Goal: Information Seeking & Learning: Learn about a topic

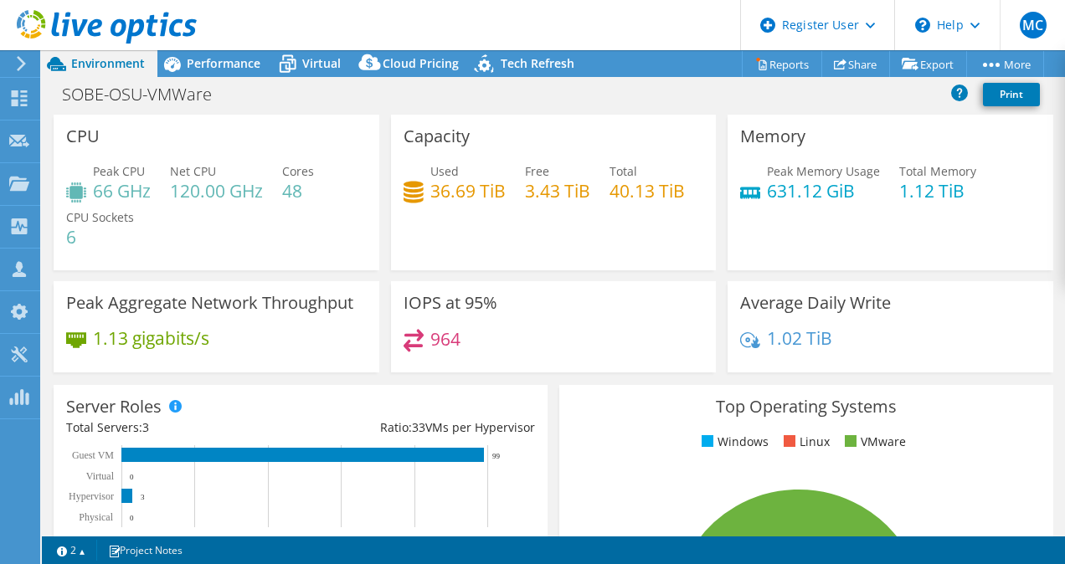
select select "USD"
click at [235, 67] on span "Performance" at bounding box center [224, 63] width 74 height 16
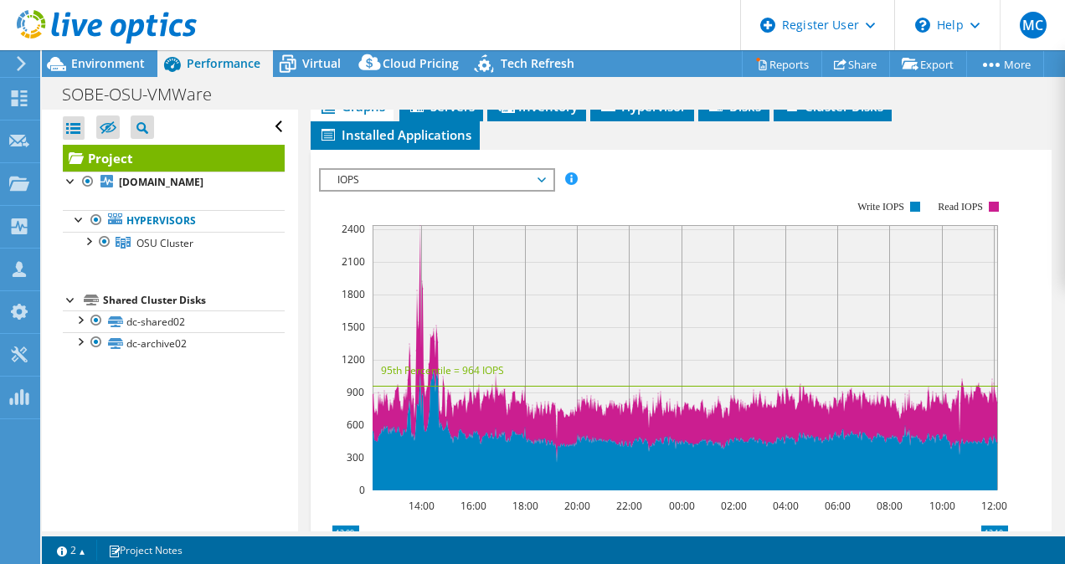
scroll to position [493, 0]
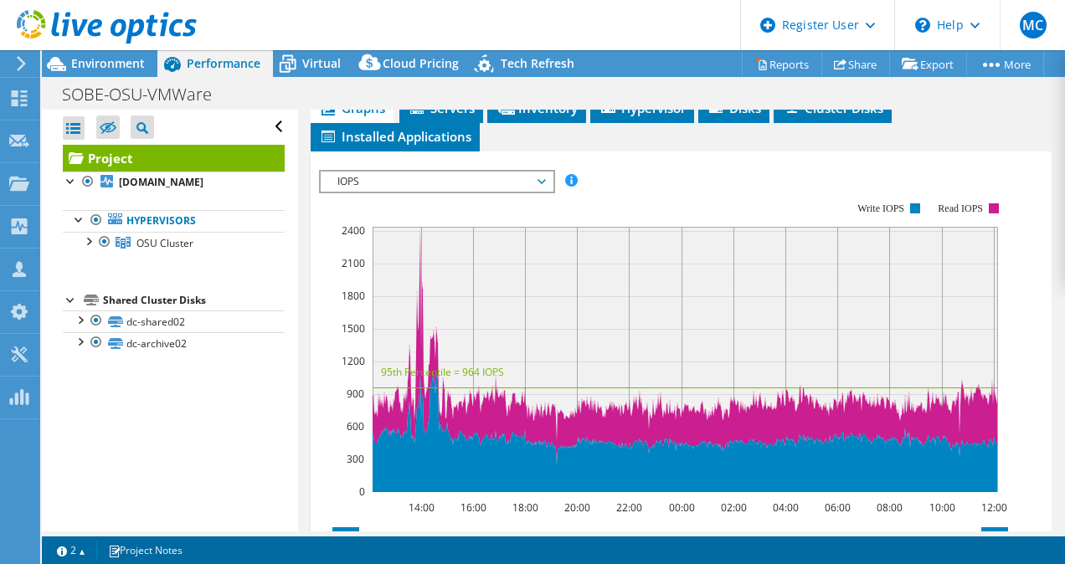
click at [497, 181] on span "IOPS" at bounding box center [436, 182] width 215 height 20
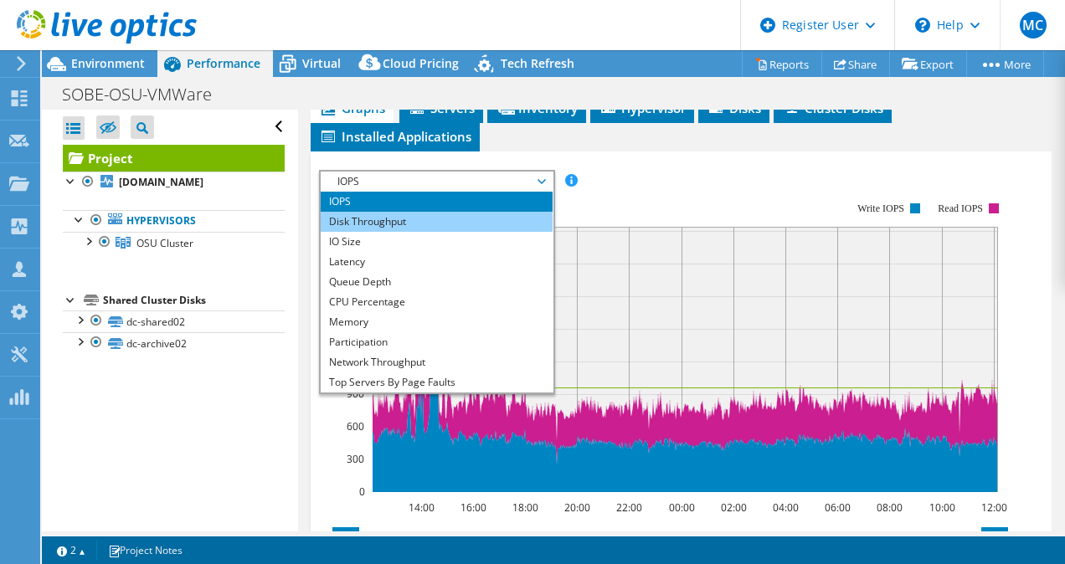
click at [459, 214] on li "Disk Throughput" at bounding box center [437, 222] width 232 height 20
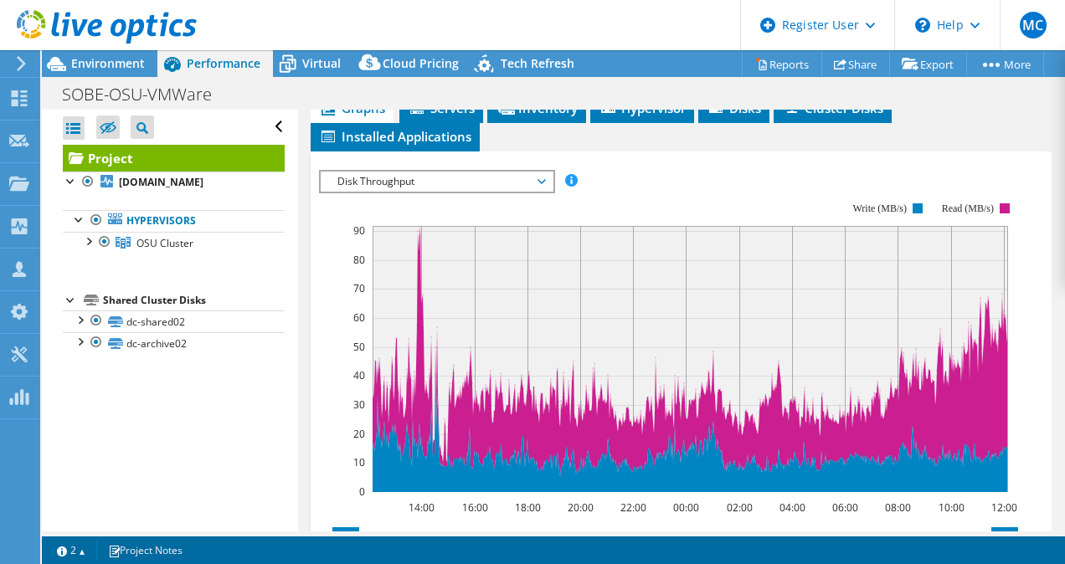
click at [471, 172] on span "Disk Throughput" at bounding box center [436, 182] width 215 height 20
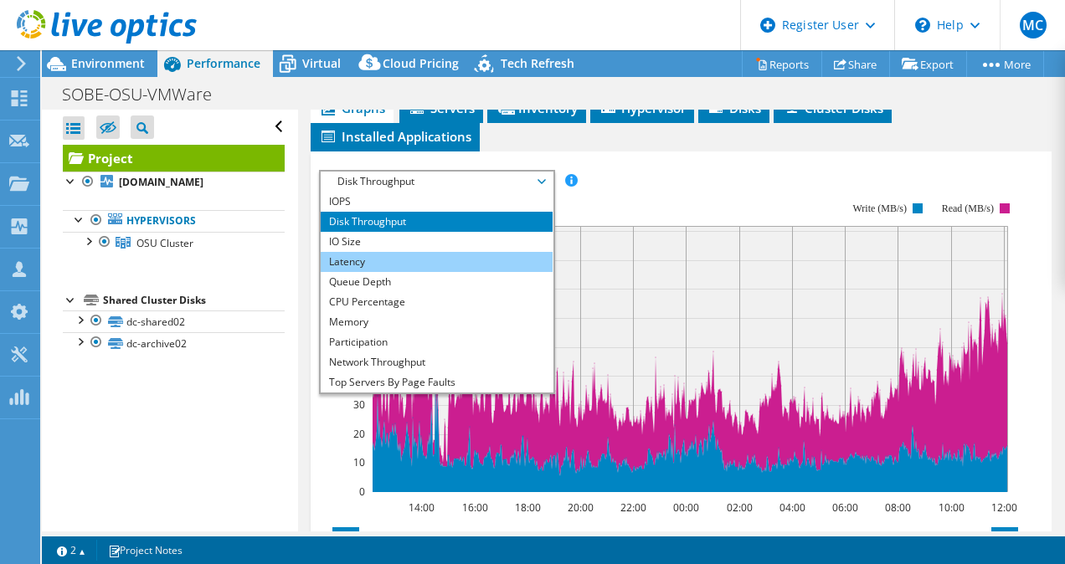
click at [427, 252] on li "Latency" at bounding box center [437, 262] width 232 height 20
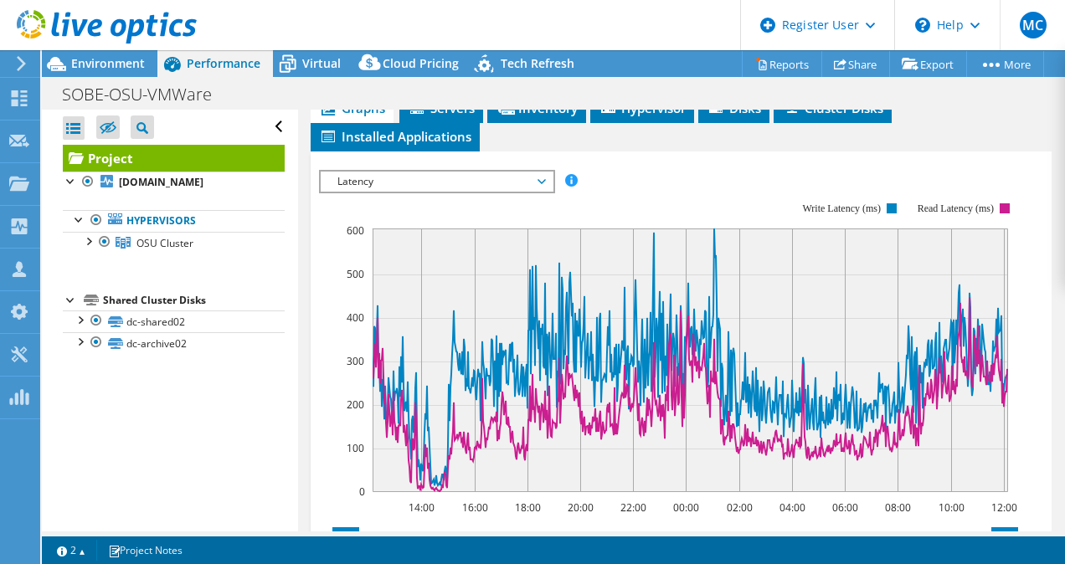
click at [518, 179] on span "Latency" at bounding box center [436, 182] width 215 height 20
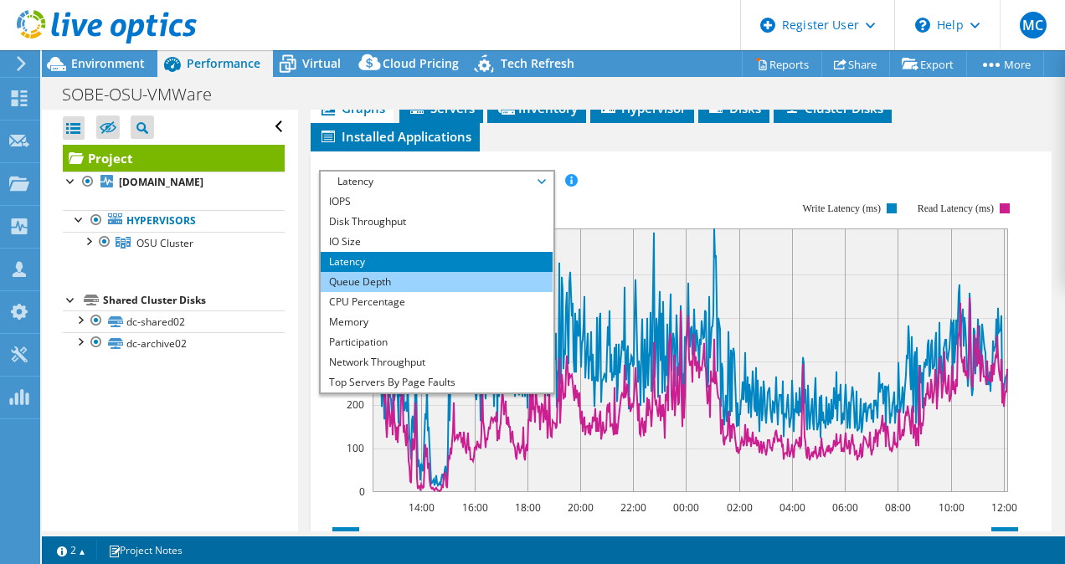
click at [384, 279] on li "Queue Depth" at bounding box center [437, 282] width 232 height 20
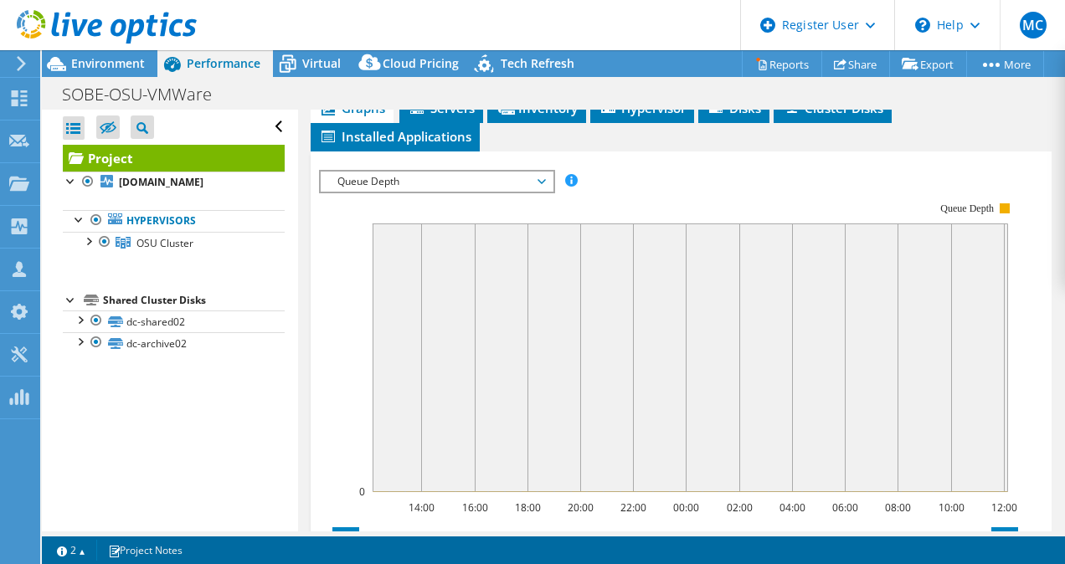
click at [482, 175] on span "Queue Depth" at bounding box center [436, 182] width 215 height 20
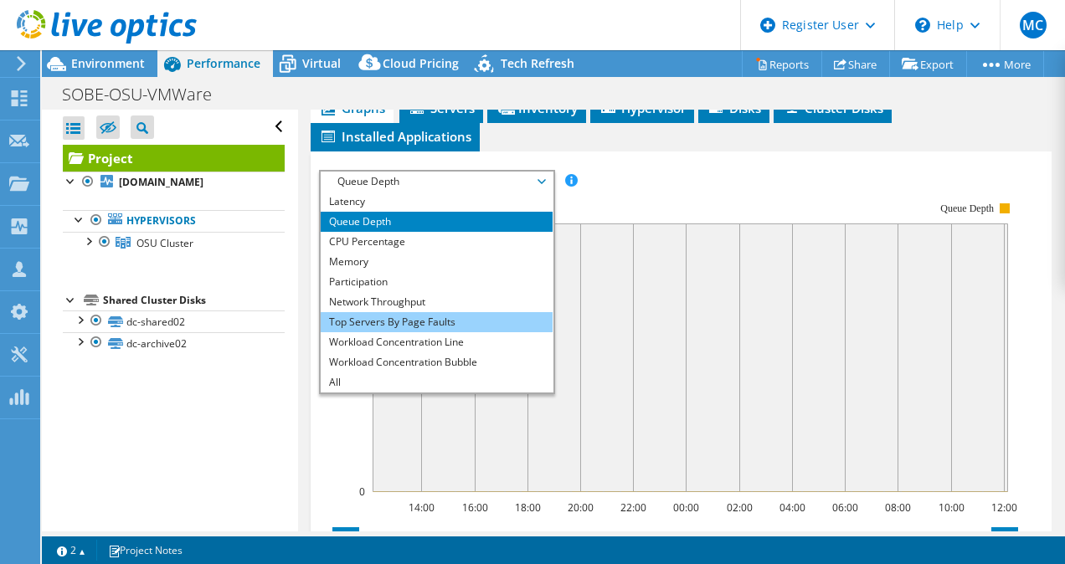
scroll to position [60, 0]
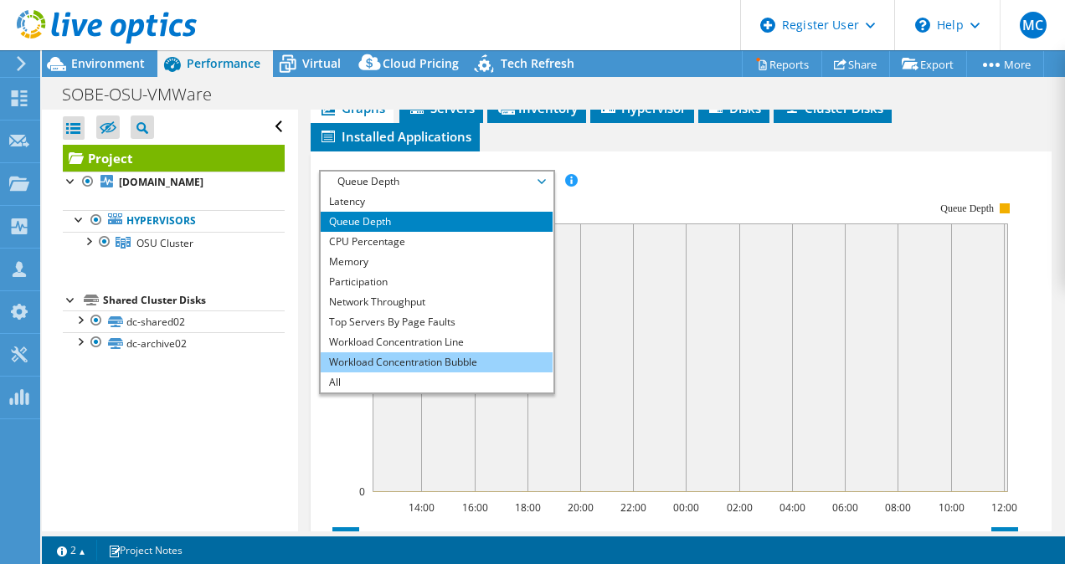
click at [425, 356] on li "Workload Concentration Bubble" at bounding box center [437, 363] width 232 height 20
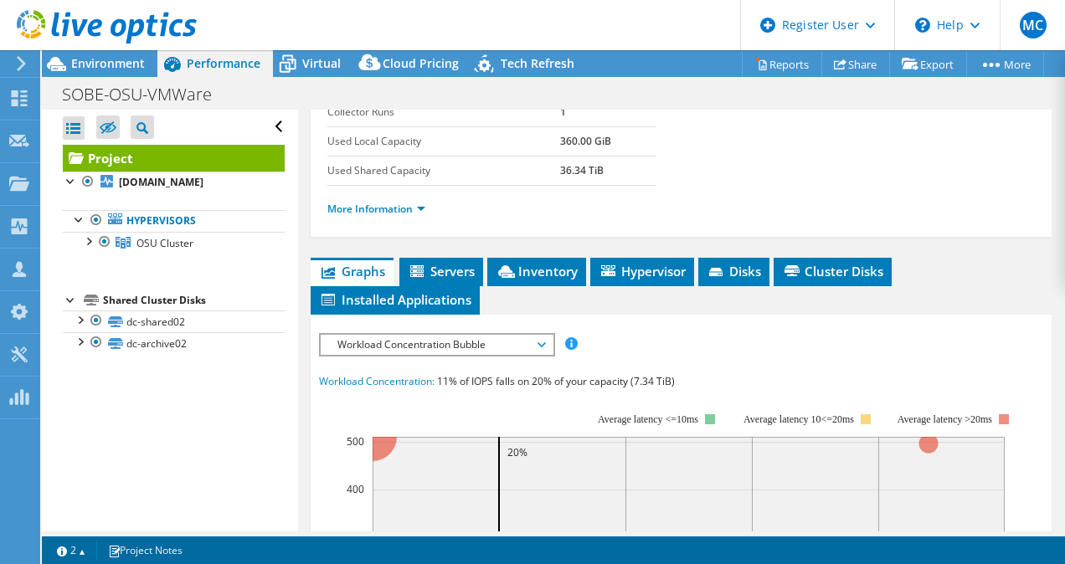
scroll to position [332, 0]
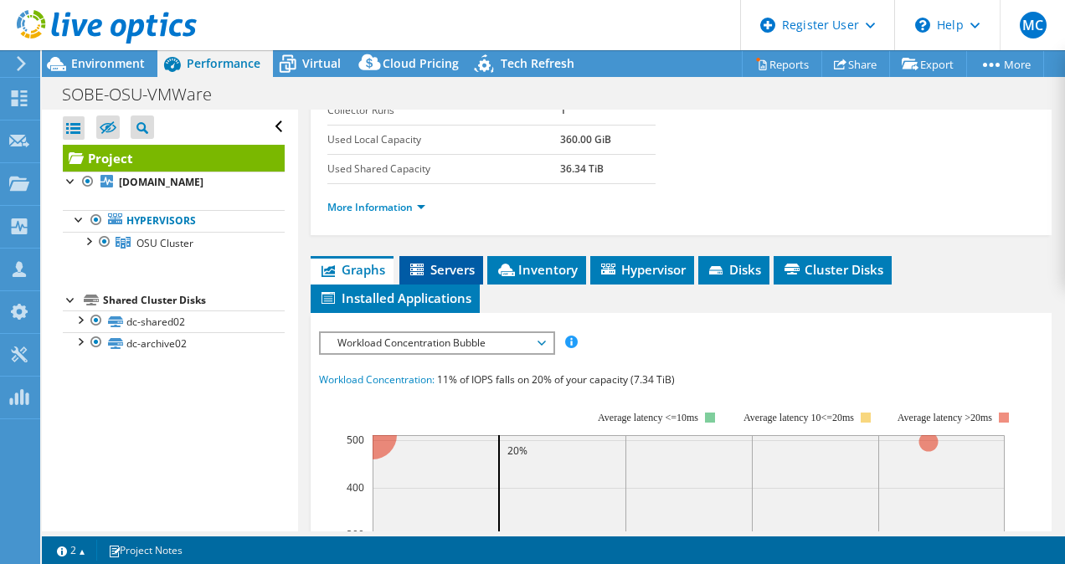
click at [430, 277] on li "Servers" at bounding box center [441, 270] width 84 height 28
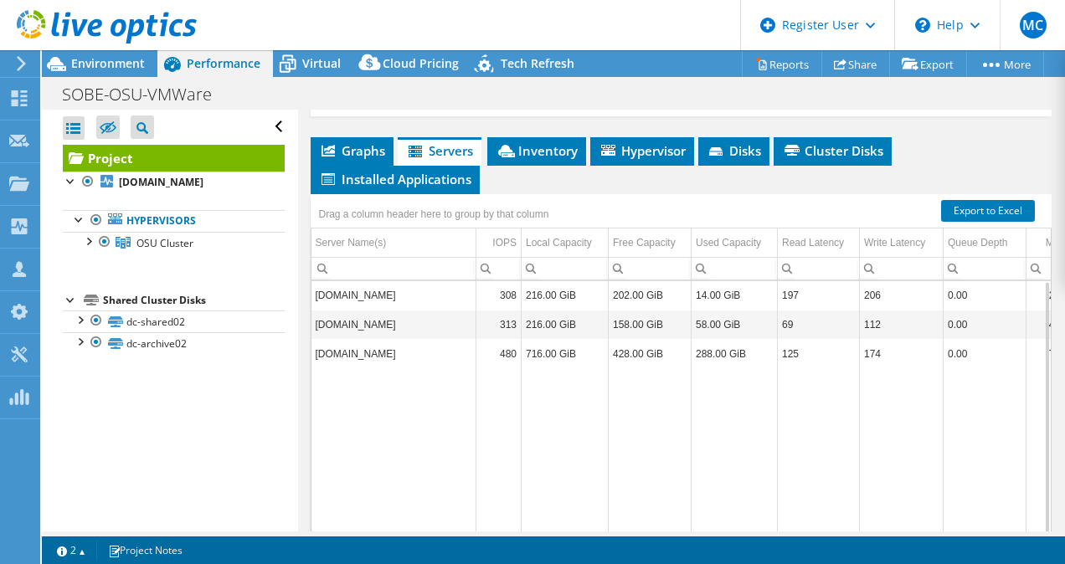
scroll to position [433, 0]
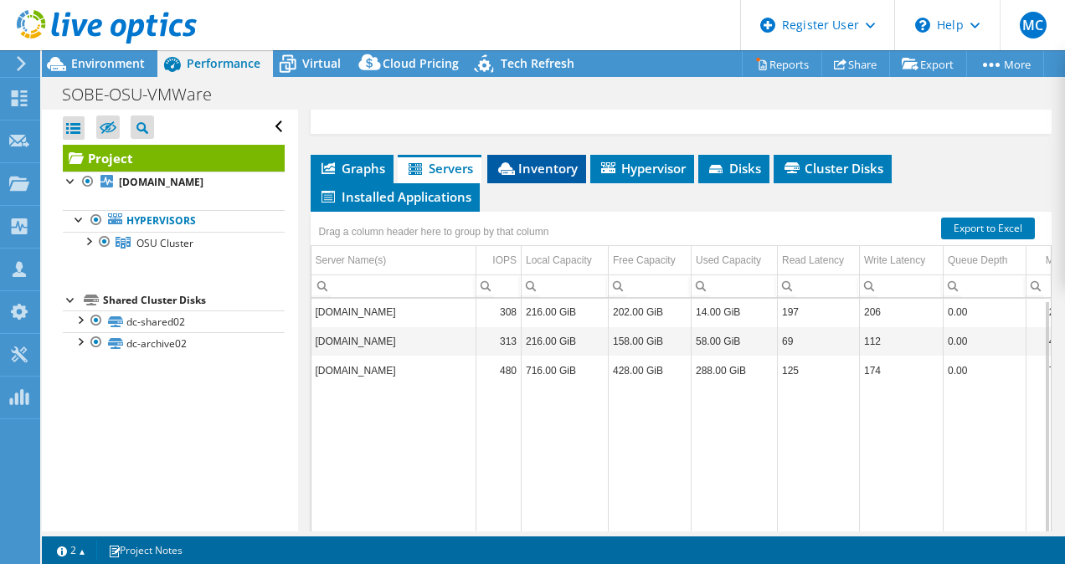
click at [548, 161] on span "Inventory" at bounding box center [537, 168] width 82 height 17
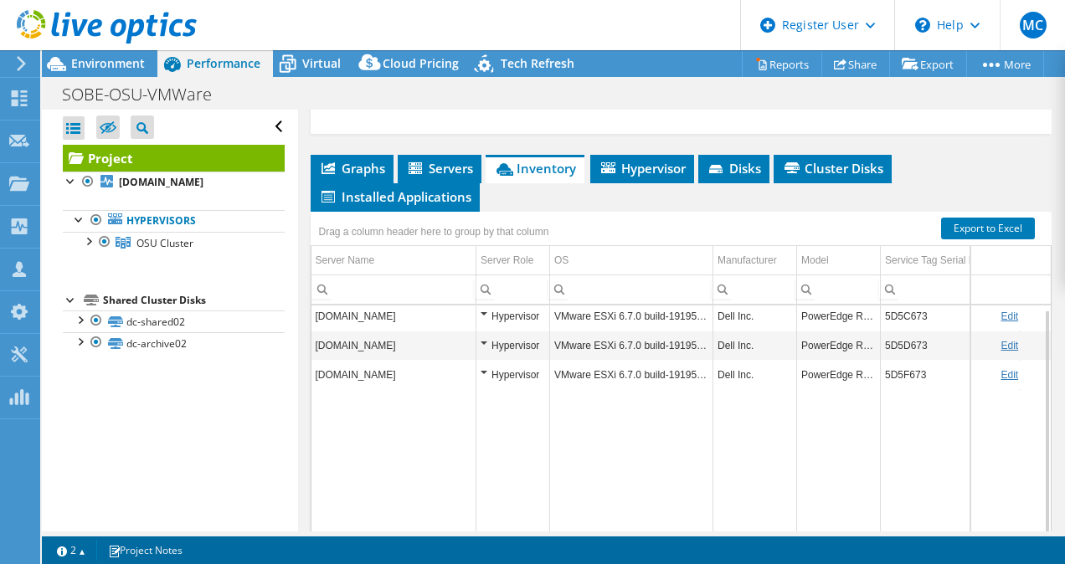
scroll to position [3, 0]
click at [635, 170] on span "Hypervisor" at bounding box center [642, 168] width 87 height 17
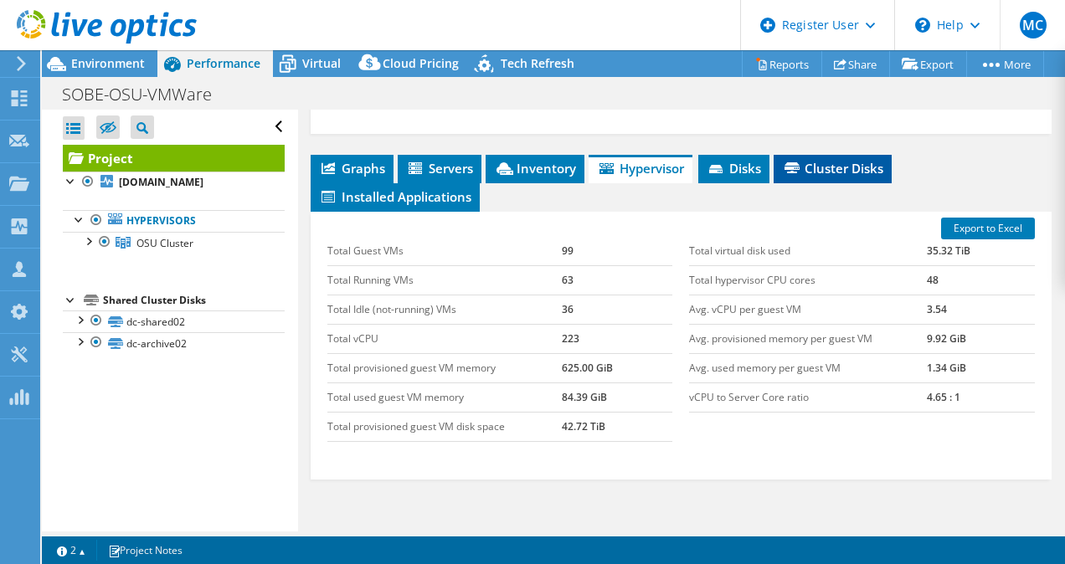
click at [830, 155] on li "Cluster Disks" at bounding box center [833, 169] width 118 height 28
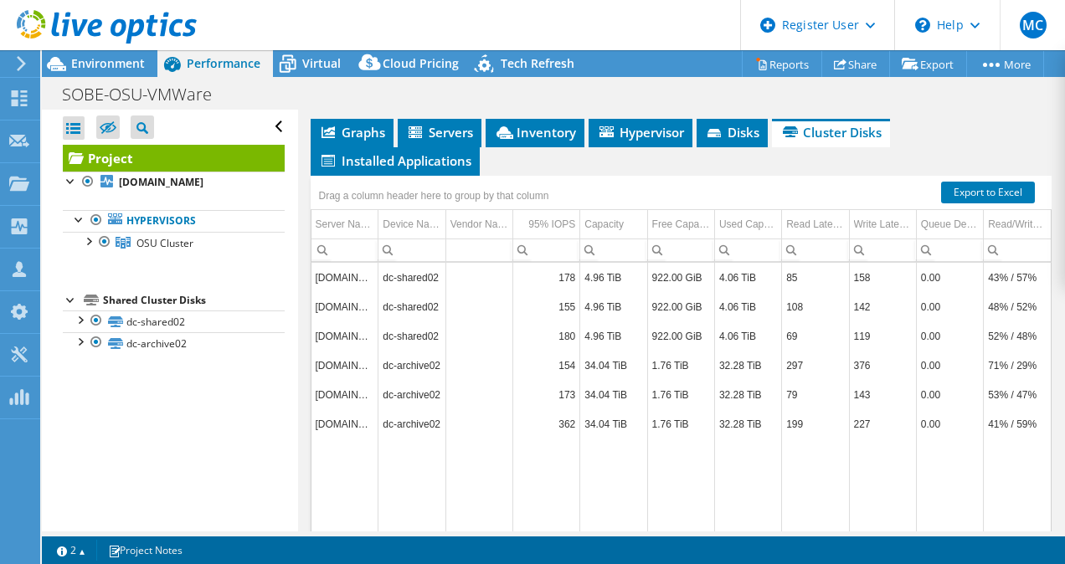
scroll to position [471, 0]
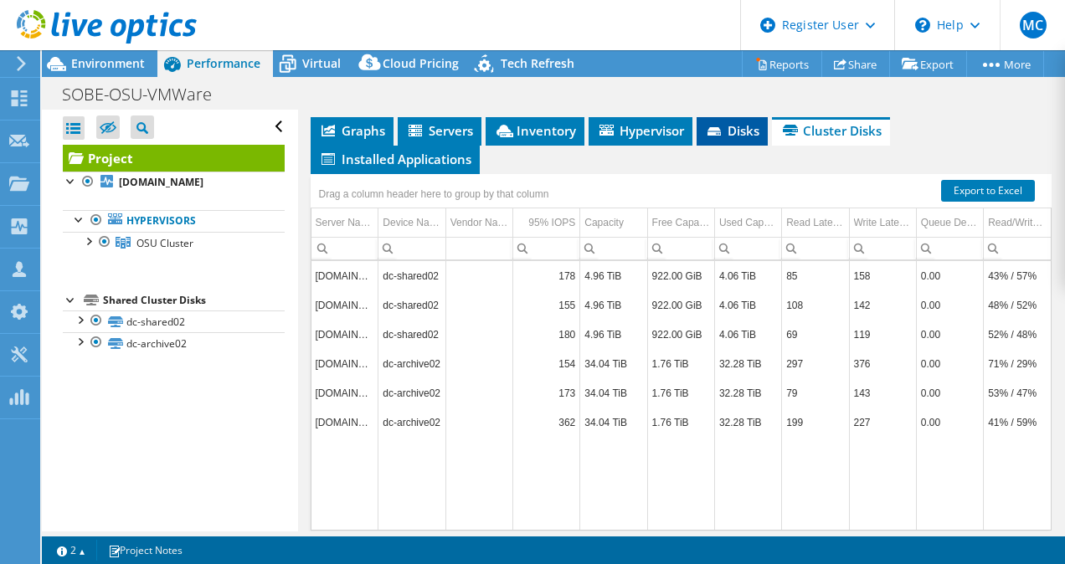
click at [731, 128] on span "Disks" at bounding box center [732, 130] width 54 height 17
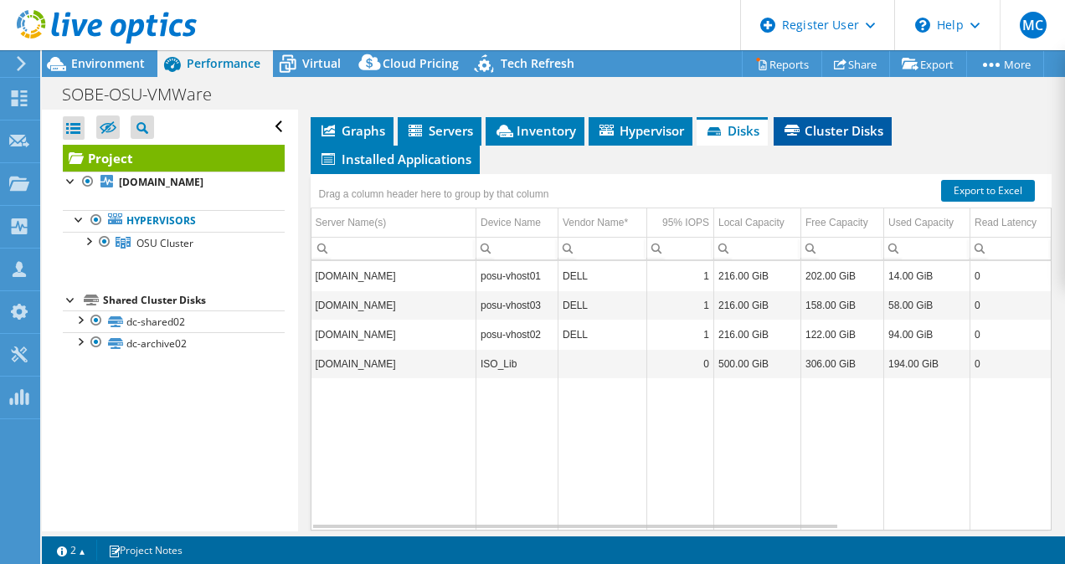
click at [819, 124] on span "Cluster Disks" at bounding box center [832, 130] width 101 height 17
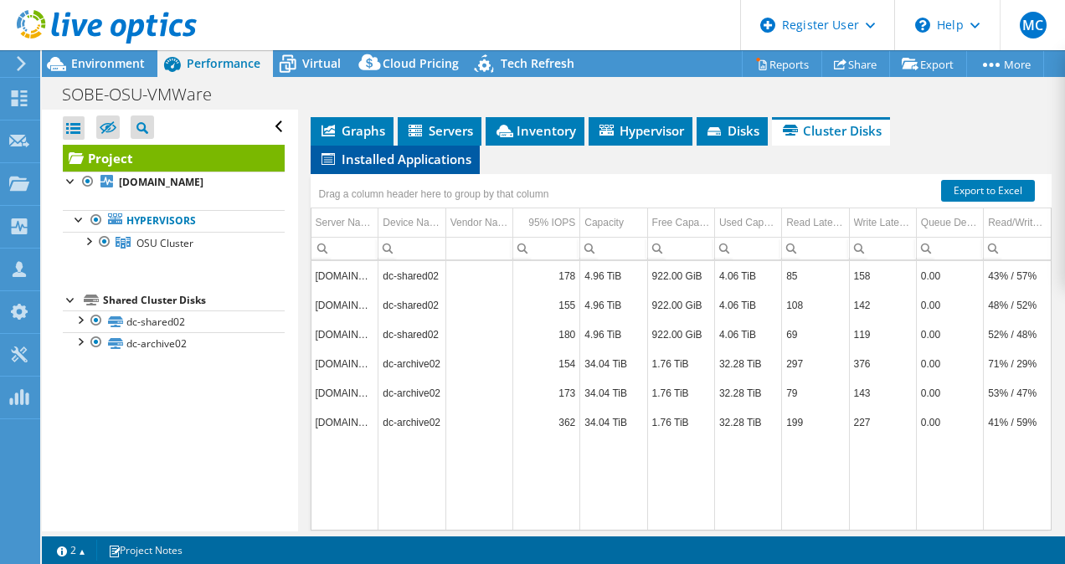
click at [458, 151] on span "Installed Applications" at bounding box center [395, 159] width 152 height 17
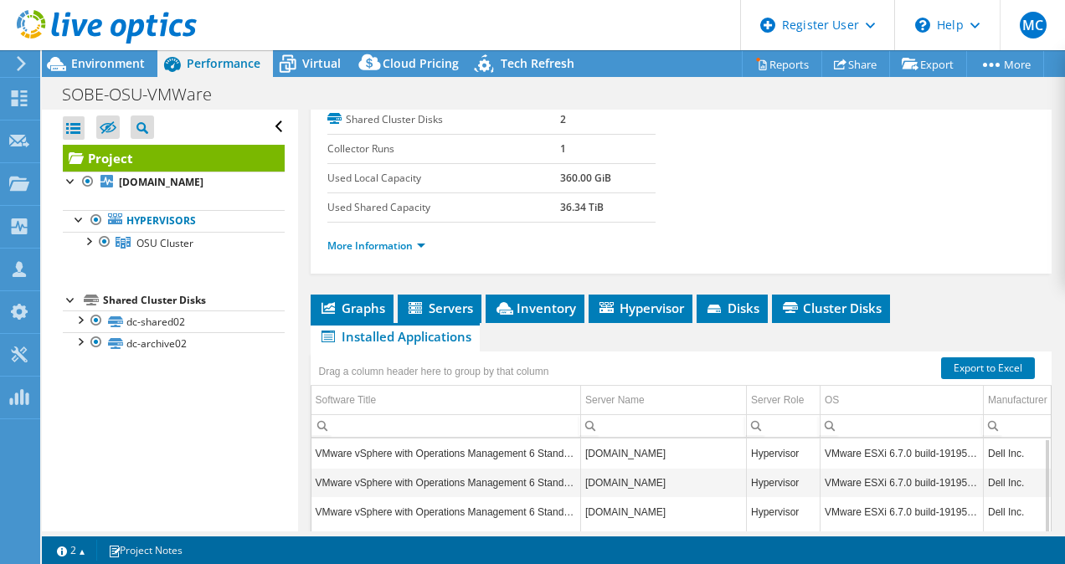
scroll to position [0, 0]
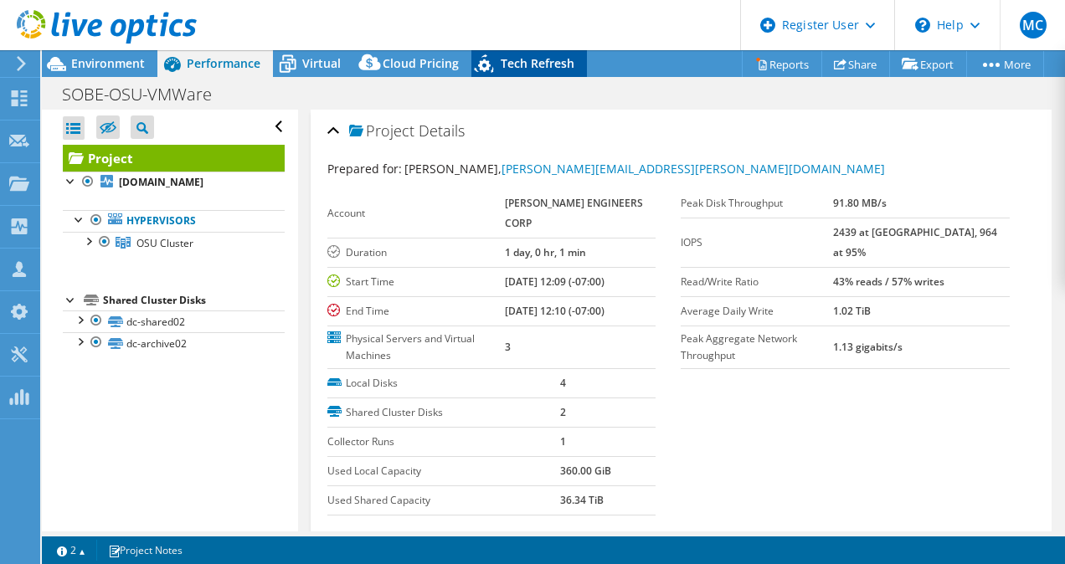
click at [525, 70] on span "Tech Refresh" at bounding box center [538, 63] width 74 height 16
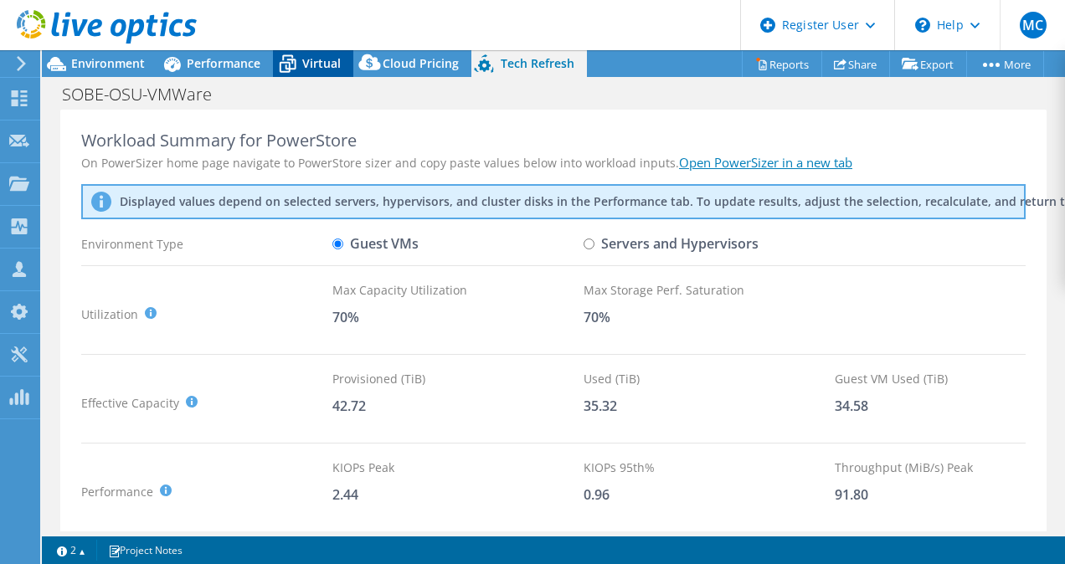
click at [315, 56] on span "Virtual" at bounding box center [321, 63] width 39 height 16
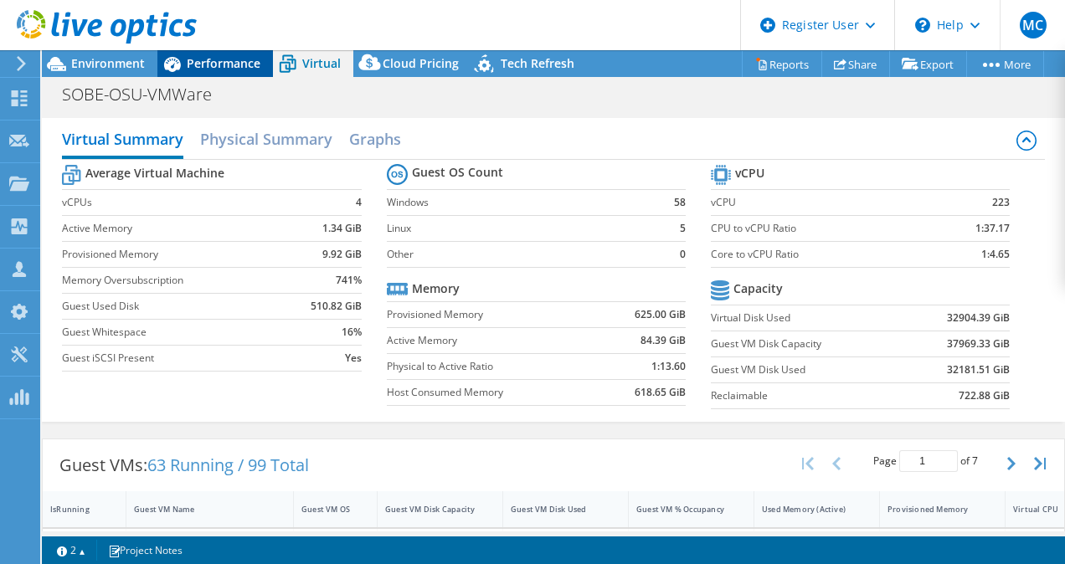
click at [226, 67] on span "Performance" at bounding box center [224, 63] width 74 height 16
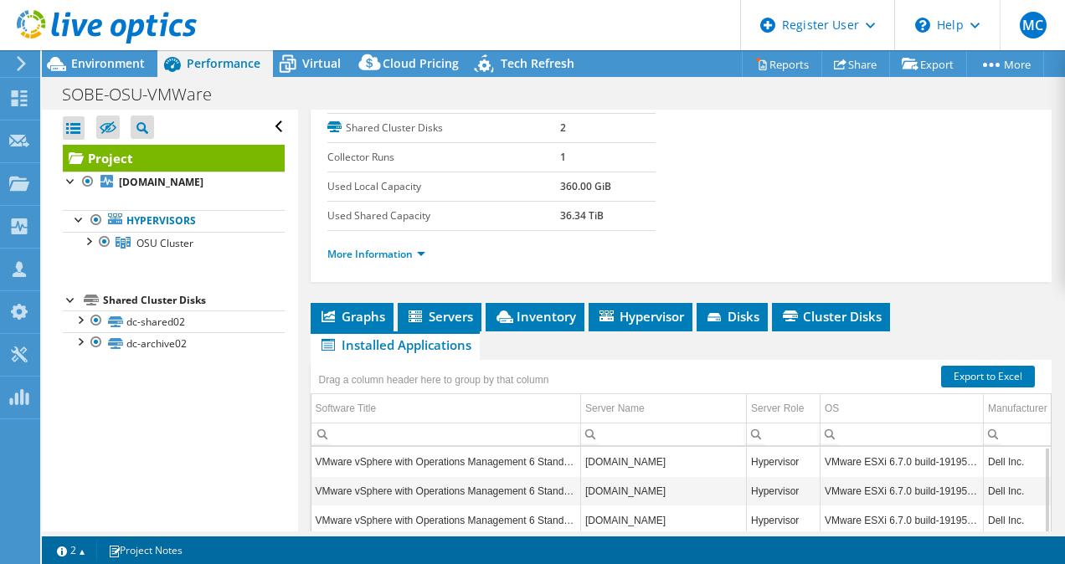
scroll to position [291, 0]
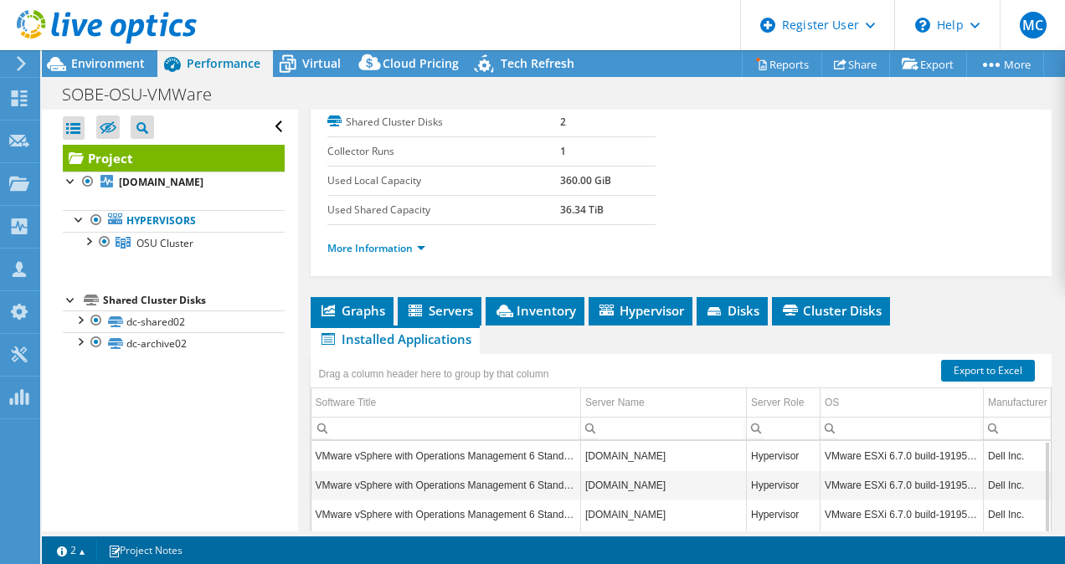
click at [386, 235] on ul "More Information" at bounding box center [681, 246] width 708 height 23
click at [380, 243] on link "More Information" at bounding box center [376, 248] width 98 height 14
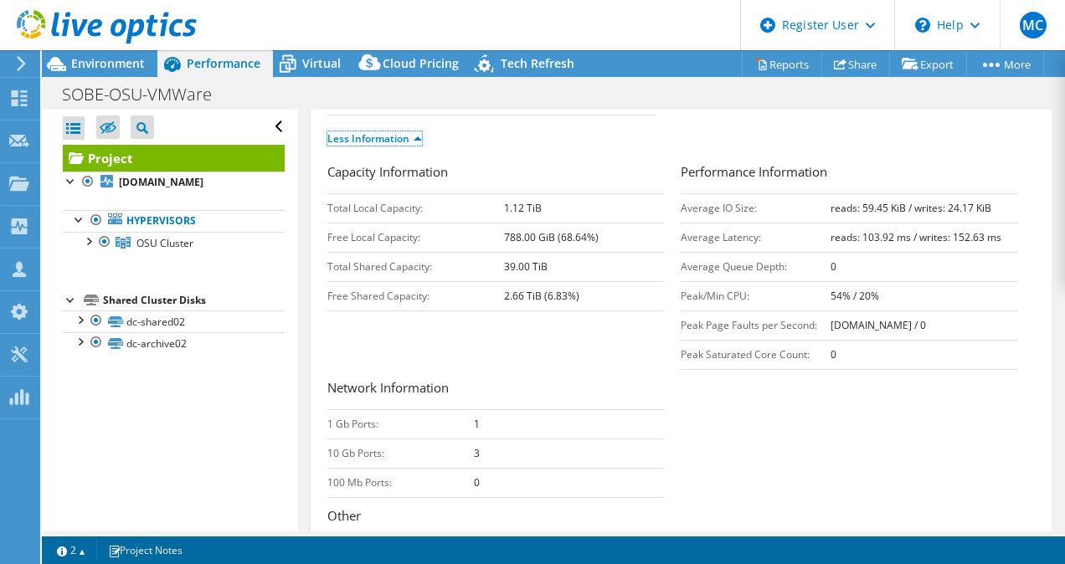
scroll to position [401, 0]
